Goal: Find specific page/section: Find specific page/section

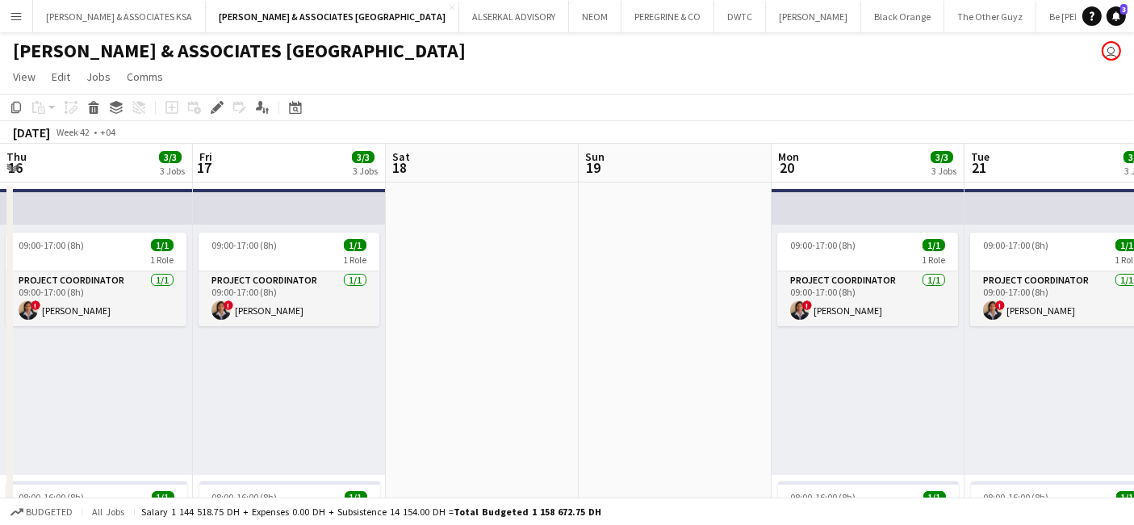
scroll to position [0, 443]
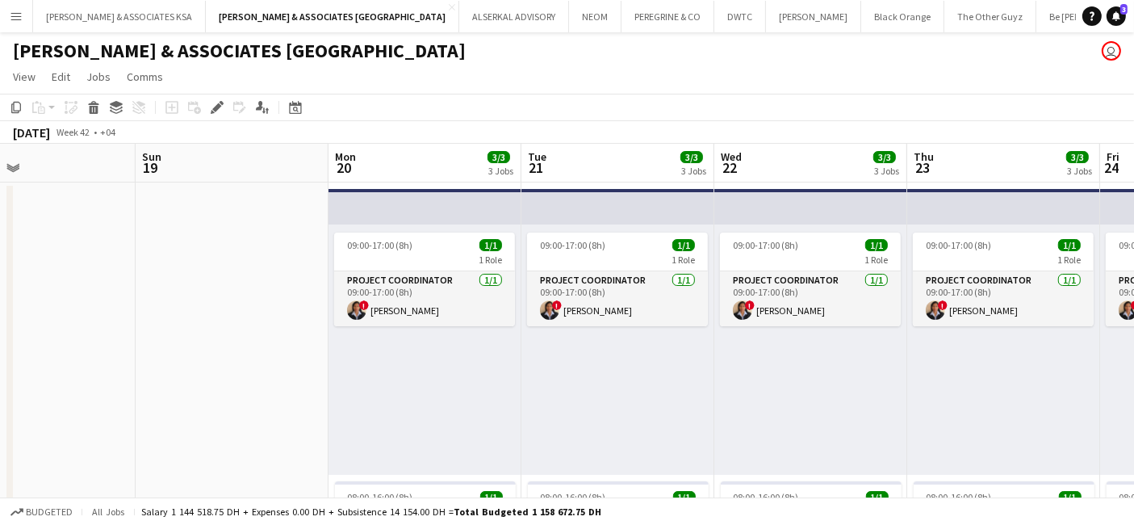
click at [9, 16] on button "Menu" at bounding box center [16, 16] width 32 height 32
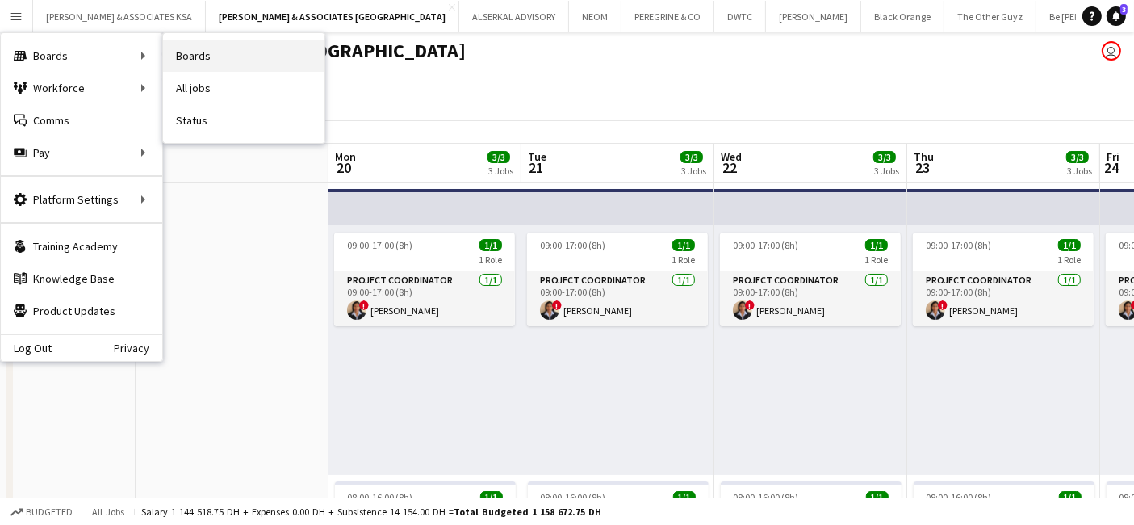
click at [191, 52] on link "Boards" at bounding box center [243, 56] width 161 height 32
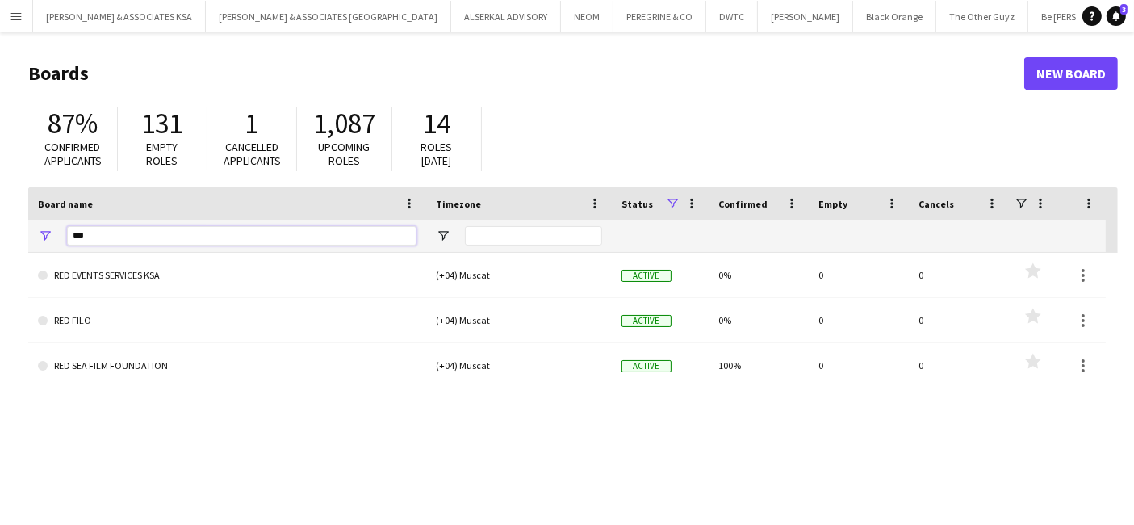
click at [145, 230] on input "***" at bounding box center [242, 235] width 350 height 19
type input "*"
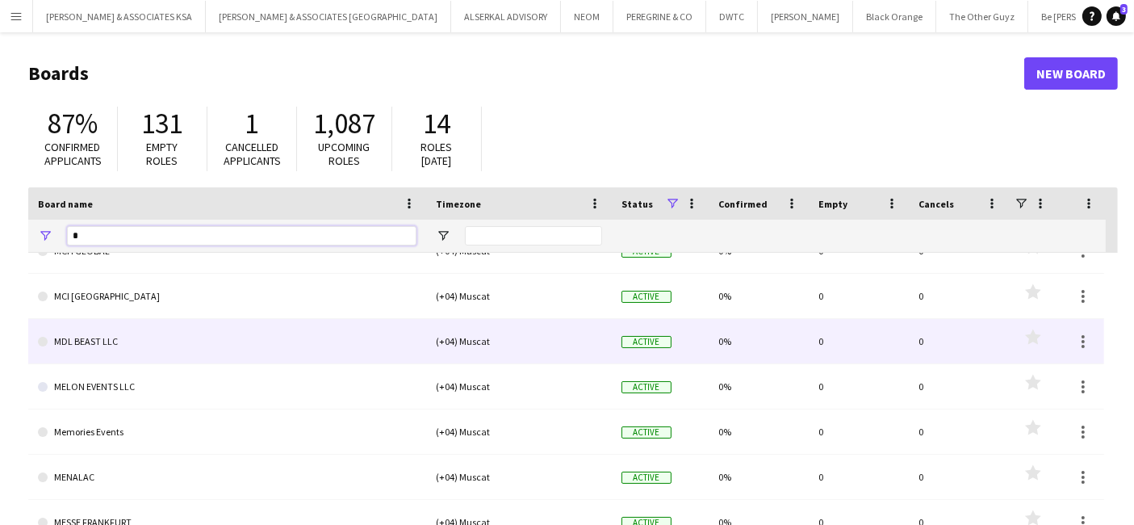
type input "*"
click at [146, 345] on link "MDL BEAST LLC" at bounding box center [227, 341] width 379 height 45
